Goal: Transaction & Acquisition: Purchase product/service

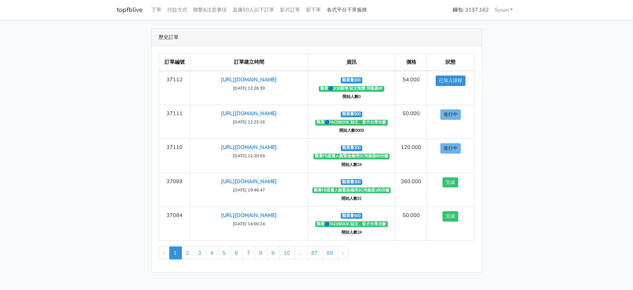
click at [370, 13] on link "各式平台下單服務" at bounding box center [347, 10] width 46 height 14
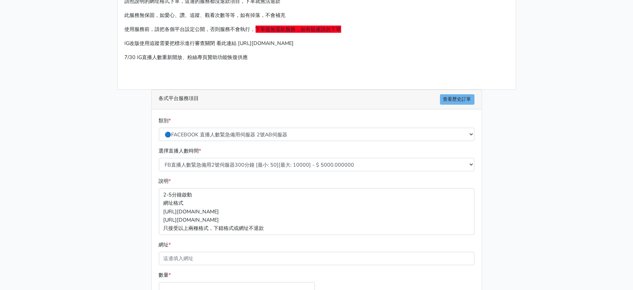
scroll to position [45, 0]
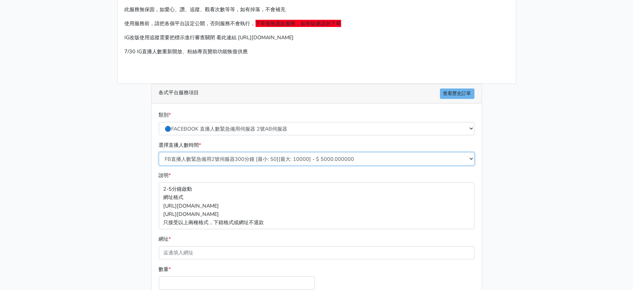
click at [258, 165] on select "FB直播人數緊急備用2號伺服器300分鐘 [最小: 50][最大: 10000] - $ 5000.000000 FB直播人數緊急備用2號伺服器60分鐘 [最…" at bounding box center [317, 158] width 316 height 13
select select "577"
click at [159, 165] on select "FB直播人數緊急備用2號伺服器300分鐘 [最小: 50][最大: 10000] - $ 5000.000000 FB直播人數緊急備用2號伺服器60分鐘 [最…" at bounding box center [317, 158] width 316 height 13
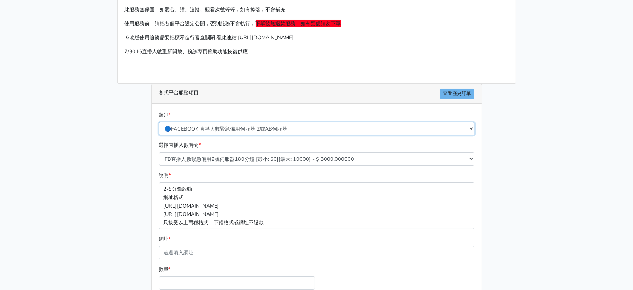
click at [280, 135] on select "🔵FACEBOOK 直播人數緊急備用伺服器 2號AB伺服器 🔵FACEBOOK 網軍專用貼文留言 安全保密 🔵FACEBOOK 直播人數緊急備用伺服器 J1 …" at bounding box center [317, 128] width 316 height 13
select select "🔯6/15新增Tiktok直播人數 穩定上人 SC"
click at [159, 135] on select "🔵FACEBOOK 直播人數緊急備用伺服器 2號AB伺服器 🔵FACEBOOK 網軍專用貼文留言 安全保密 🔵FACEBOOK 直播人數緊急備用伺服器 J1 …" at bounding box center [317, 128] width 316 height 13
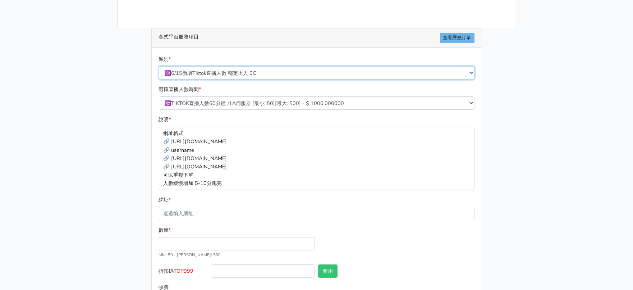
scroll to position [90, 0]
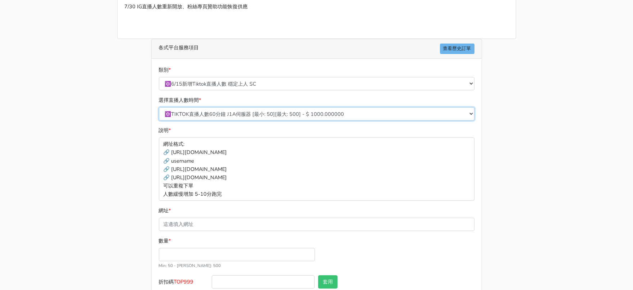
click at [270, 120] on select "🔯TIKTOK直播人數60分鐘 J1A伺服器 [最小: 50][最大: 500] - $ 1000.000000 🔯TIKTOK直播人數120分鐘 J1A伺服…" at bounding box center [317, 113] width 316 height 13
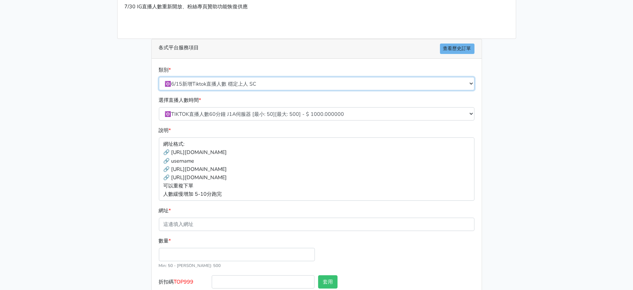
click at [305, 90] on div "類別 * 🔵FACEBOOK 直播人數緊急備用伺服器 2號AB伺服器 🔵FACEBOOK 網軍專用貼文留言 安全保密 🔵FACEBOOK 直播人數緊急備用伺服…" at bounding box center [316, 78] width 319 height 24
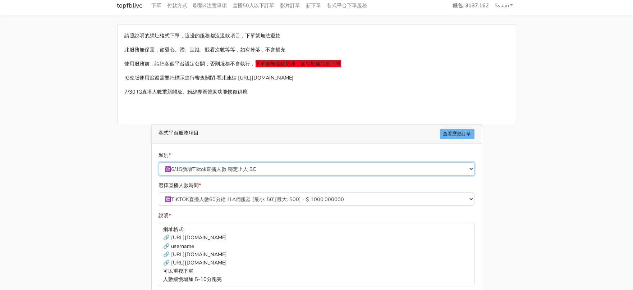
scroll to position [0, 0]
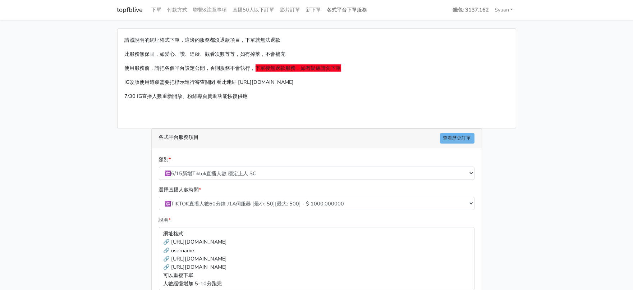
click at [370, 12] on link "各式平台下單服務" at bounding box center [347, 10] width 46 height 14
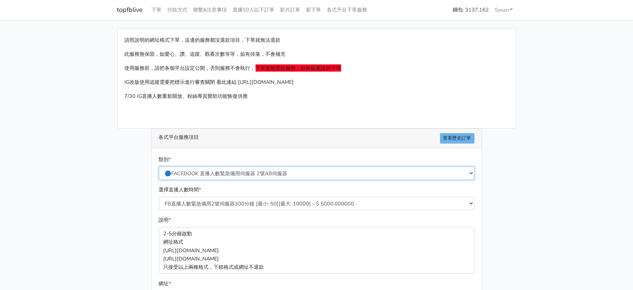
click at [275, 180] on select "🔵FACEBOOK 直播人數緊急備用伺服器 2號AB伺服器 🔵FACEBOOK 網軍專用貼文留言 安全保密 🔵FACEBOOK 直播人數緊急備用伺服器 J1 …" at bounding box center [317, 173] width 316 height 13
select select "🔵2/12新增FACEBOOK 直播人數緊急備用伺服器 SC伺服器"
click at [159, 180] on select "🔵FACEBOOK 直播人數緊急備用伺服器 2號AB伺服器 🔵FACEBOOK 網軍專用貼文留言 安全保密 🔵FACEBOOK 直播人數緊急備用伺服器 J1 …" at bounding box center [317, 173] width 316 height 13
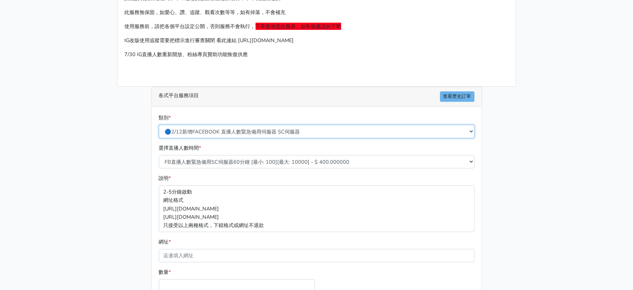
scroll to position [45, 0]
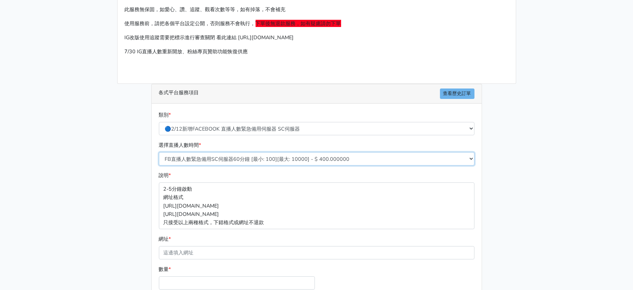
click at [280, 165] on select "FB直播人數緊急備用SC伺服器60分鐘 [最小: 100][最大: 10000] - $ 400.000000 FB直播人數緊急備用SC伺服器120分鐘 [最…" at bounding box center [317, 158] width 316 height 13
select select "636"
click at [159, 165] on select "FB直播人數緊急備用SC伺服器60分鐘 [最小: 100][最大: 10000] - $ 400.000000 FB直播人數緊急備用SC伺服器120分鐘 [最…" at bounding box center [317, 158] width 316 height 13
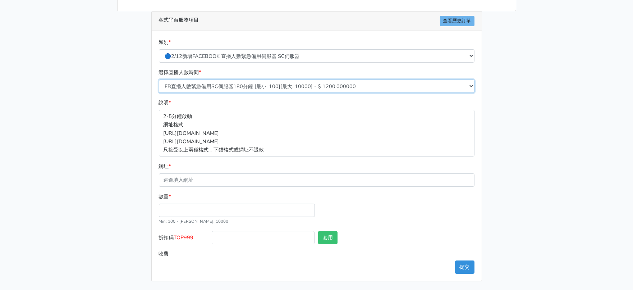
scroll to position [167, 0]
click at [189, 204] on input "數量 *" at bounding box center [237, 210] width 156 height 13
type input "300"
type input "360.000"
click at [255, 79] on select "FB直播人數緊急備用SC伺服器60分鐘 [最小: 100][最大: 10000] - $ 400.000000 FB直播人數緊急備用SC伺服器120分鐘 [最…" at bounding box center [317, 85] width 316 height 13
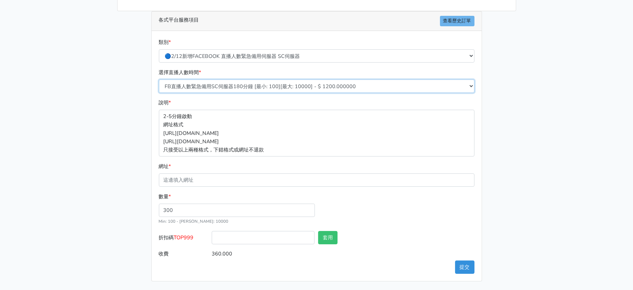
select select "634"
click at [159, 79] on select "FB直播人數緊急備用SC伺服器60分鐘 [最小: 100][最大: 10000] - $ 400.000000 FB直播人數緊急備用SC伺服器120分鐘 [最…" at bounding box center [317, 85] width 316 height 13
type input "240.000"
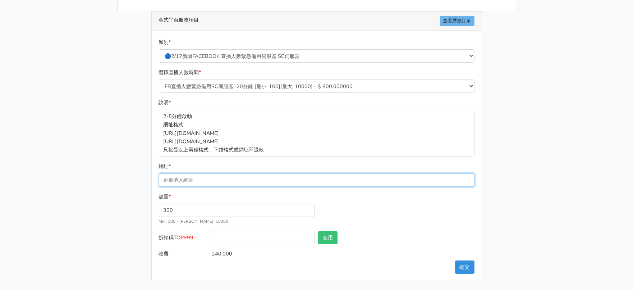
click at [211, 173] on input "網址 *" at bounding box center [317, 179] width 316 height 13
paste input "[URL][DOMAIN_NAME]"
type input "[URL][DOMAIN_NAME]"
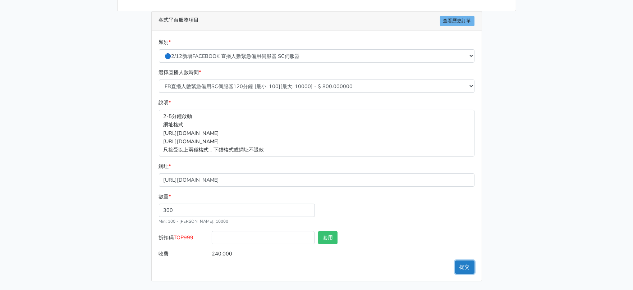
click at [464, 262] on button "提交" at bounding box center [464, 266] width 19 height 13
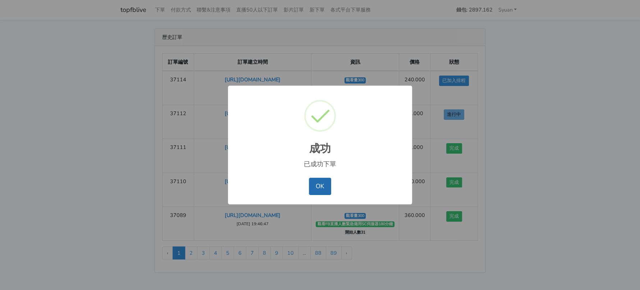
drag, startPoint x: 328, startPoint y: 192, endPoint x: 261, endPoint y: 102, distance: 112.1
click at [329, 192] on button "OK" at bounding box center [320, 186] width 22 height 17
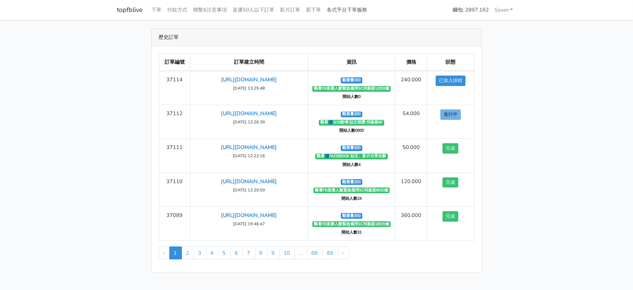
click at [370, 7] on link "各式平台下單服務" at bounding box center [347, 10] width 46 height 14
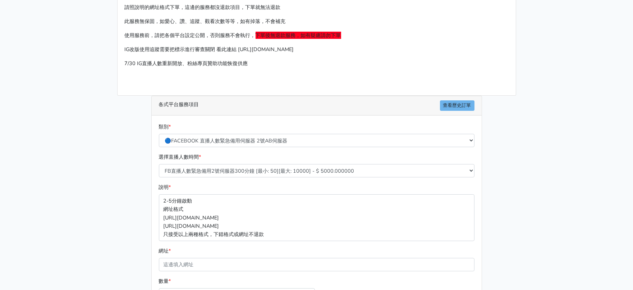
scroll to position [90, 0]
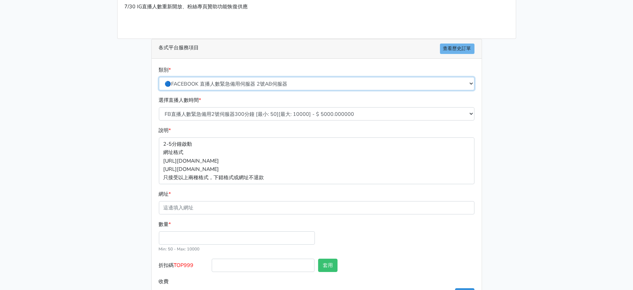
click at [256, 90] on select "🔵FACEBOOK 直播人數緊急備用伺服器 2號AB伺服器 🔵FACEBOOK 網軍專用貼文留言 安全保密 🔵FACEBOOK 直播人數緊急備用伺服器 J1 …" at bounding box center [317, 83] width 316 height 13
click at [159, 90] on select "🔵FACEBOOK 直播人數緊急備用伺服器 2號AB伺服器 🔵FACEBOOK 網軍專用貼文留言 安全保密 🔵FACEBOOK 直播人數緊急備用伺服器 J1 …" at bounding box center [317, 83] width 316 height 13
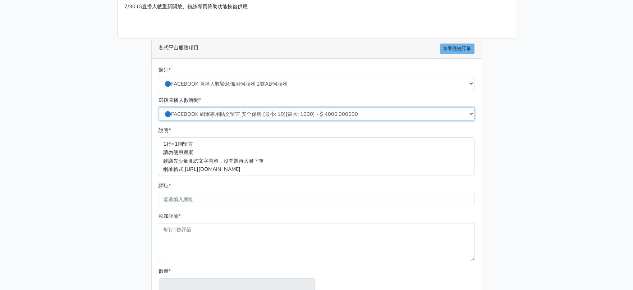
click at [263, 120] on select "🔵FACEBOOK 網軍專用貼文留言 安全保密 [最小: 10][最大: 1000] - $ 4000.000000 🔵FACEBOOK 網軍專用貼文留言 安…" at bounding box center [317, 113] width 316 height 13
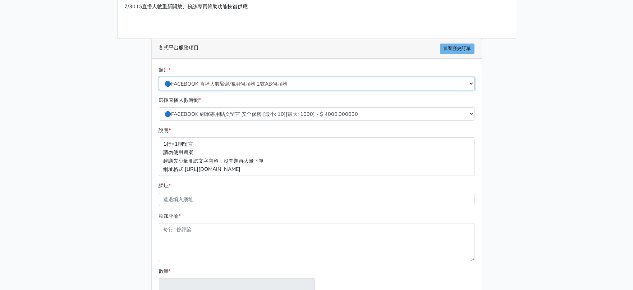
click at [283, 90] on select "🔵FACEBOOK 直播人數緊急備用伺服器 2號AB伺服器 🔵FACEBOOK 網軍專用貼文留言 安全保密 🔵FACEBOOK 直播人數緊急備用伺服器 J1 …" at bounding box center [317, 83] width 316 height 13
click at [159, 90] on select "🔵FACEBOOK 直播人數緊急備用伺服器 2號AB伺服器 🔵FACEBOOK 網軍專用貼文留言 安全保密 🔵FACEBOOK 直播人數緊急備用伺服器 J1 …" at bounding box center [317, 83] width 316 height 13
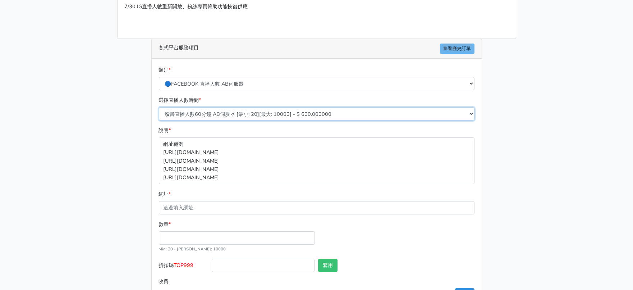
click at [245, 120] on select "臉書直播人數60分鐘 AB伺服器 [最小: 20][最大: 10000] - $ 600.000000 臉書直播人數90分鐘 AB伺服器 [最小: 20][最…" at bounding box center [317, 113] width 316 height 13
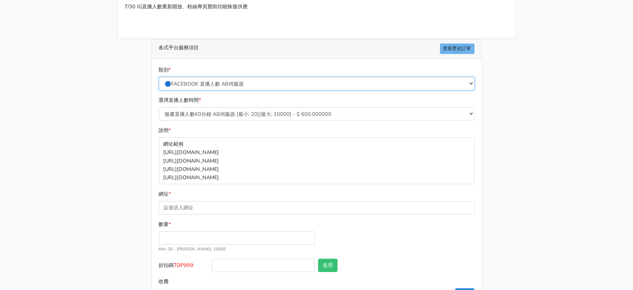
click at [252, 90] on select "🔵FACEBOOK 直播人數緊急備用伺服器 2號AB伺服器 🔵FACEBOOK 網軍專用貼文留言 安全保密 🔵FACEBOOK 直播人數緊急備用伺服器 J1 …" at bounding box center [317, 83] width 316 height 13
click at [159, 90] on select "🔵FACEBOOK 直播人數緊急備用伺服器 2號AB伺服器 🔵FACEBOOK 網軍專用貼文留言 安全保密 🔵FACEBOOK 直播人數緊急備用伺服器 J1 …" at bounding box center [317, 83] width 316 height 13
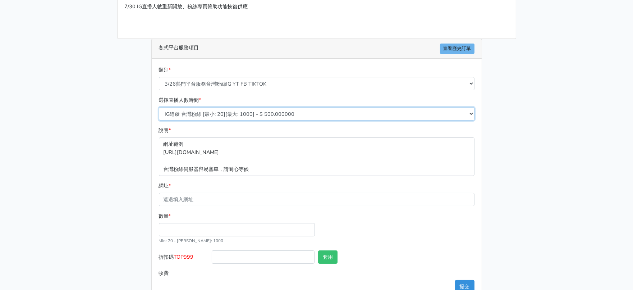
click at [242, 120] on select "IG追蹤 台灣粉絲 [最小: 20][最大: 1000] - $ 500.000000 IG愛心 台灣粉絲 [最小: 20][最大: 1000] - $ 35…" at bounding box center [317, 113] width 316 height 13
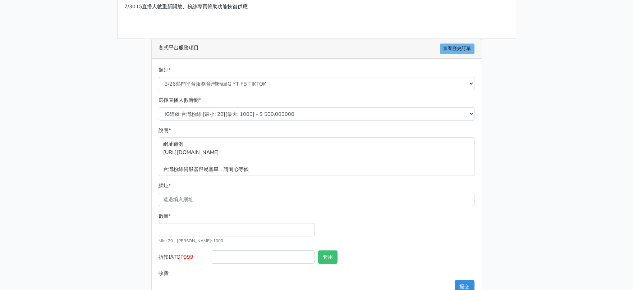
drag, startPoint x: 494, startPoint y: 201, endPoint x: 306, endPoint y: 128, distance: 201.3
click at [493, 200] on div "請照說明的網址格式下單，這邊的服務都沒退款項目，下單就無法退款 此服務無保固，如愛心、讚、追蹤、觀看次數等等，如有掉落，不會補充 使用服務前，請把各個平台設定…" at bounding box center [317, 120] width 410 height 362
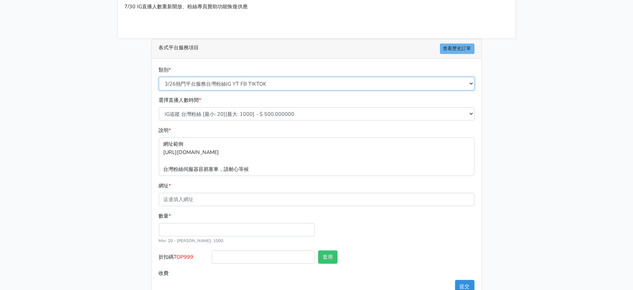
click at [243, 90] on select "🔵FACEBOOK 直播人數緊急備用伺服器 2號AB伺服器 🔵FACEBOOK 網軍專用貼文留言 安全保密 🔵FACEBOOK 直播人數緊急備用伺服器 J1 …" at bounding box center [317, 83] width 316 height 13
select select "🔵台灣帳號FACEBOOK按讚、表情、分享、社團、追蹤服務"
click at [159, 90] on select "🔵FACEBOOK 直播人數緊急備用伺服器 2號AB伺服器 🔵FACEBOOK 網軍專用貼文留言 安全保密 🔵FACEBOOK 直播人數緊急備用伺服器 J1 …" at bounding box center [317, 83] width 316 height 13
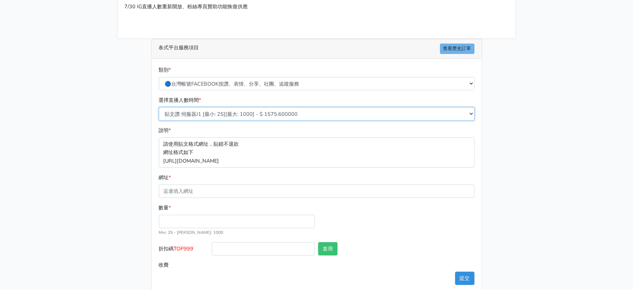
click at [238, 120] on select "貼文讚 伺服器J1 [最小: 25][最大: 1000] - $ 1575.600000 FB粉絲專頁讚 只有讚沒有追蹤 [最小: 100][最大: 1000…" at bounding box center [317, 113] width 316 height 13
click at [235, 120] on select "貼文讚 伺服器J1 [最小: 25][最大: 1000] - $ 1575.600000 FB粉絲專頁讚 只有讚沒有追蹤 [最小: 100][最大: 1000…" at bounding box center [317, 113] width 316 height 13
click at [283, 120] on select "貼文讚 伺服器J1 [最小: 25][最大: 1000] - $ 1575.600000 FB粉絲專頁讚 只有讚沒有追蹤 [最小: 100][最大: 1000…" at bounding box center [317, 113] width 316 height 13
click at [279, 120] on select "貼文讚 伺服器J1 [最小: 25][最大: 1000] - $ 1575.600000 FB粉絲專頁讚 只有讚沒有追蹤 [最小: 100][最大: 1000…" at bounding box center [317, 113] width 316 height 13
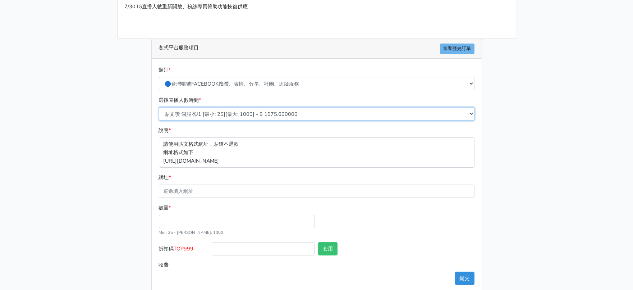
click at [282, 120] on select "貼文讚 伺服器J1 [最小: 25][最大: 1000] - $ 1575.600000 FB粉絲專頁讚 只有讚沒有追蹤 [最小: 100][最大: 1000…" at bounding box center [317, 113] width 316 height 13
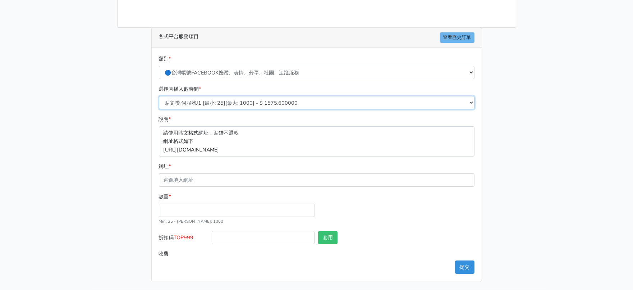
scroll to position [167, 0]
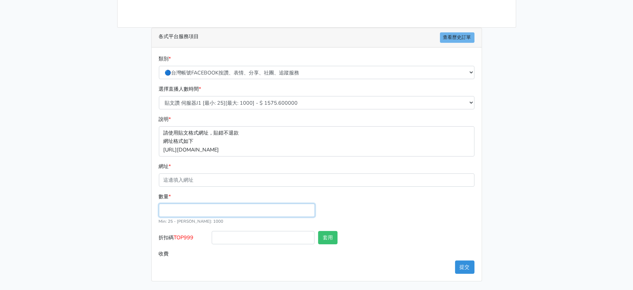
click at [193, 204] on input "數量 *" at bounding box center [237, 210] width 156 height 13
type input "1"
type input "300"
type input "472.500"
click at [411, 210] on div "數量 * 300 Min: 25 - Max: 1000" at bounding box center [316, 211] width 319 height 38
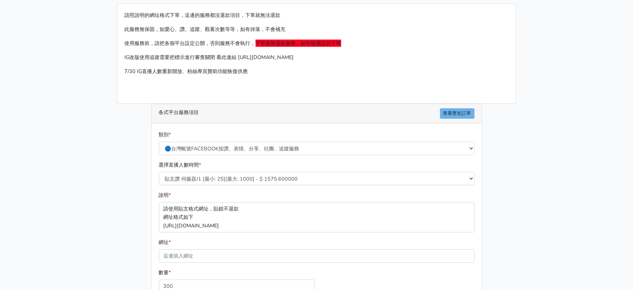
scroll to position [0, 0]
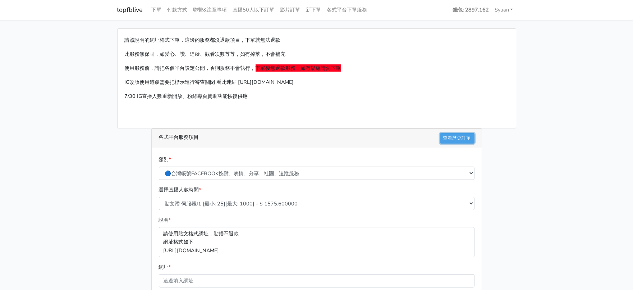
click at [459, 143] on link "查看歷史訂單" at bounding box center [457, 138] width 35 height 10
